Goal: Transaction & Acquisition: Purchase product/service

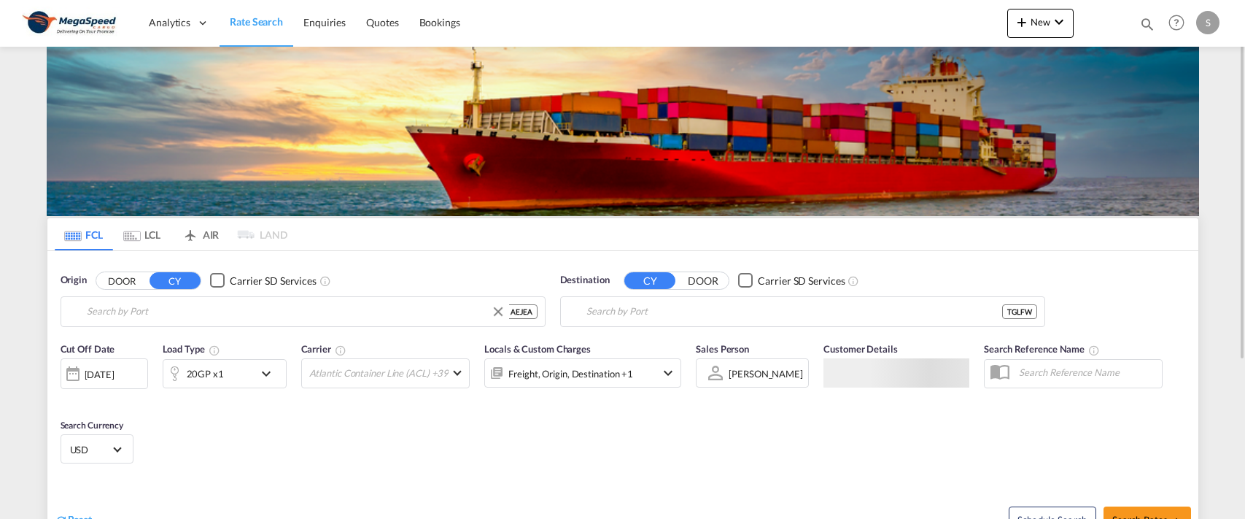
type input "[GEOGRAPHIC_DATA], [GEOGRAPHIC_DATA]"
type input "Lome, TGLFW"
